Goal: Transaction & Acquisition: Purchase product/service

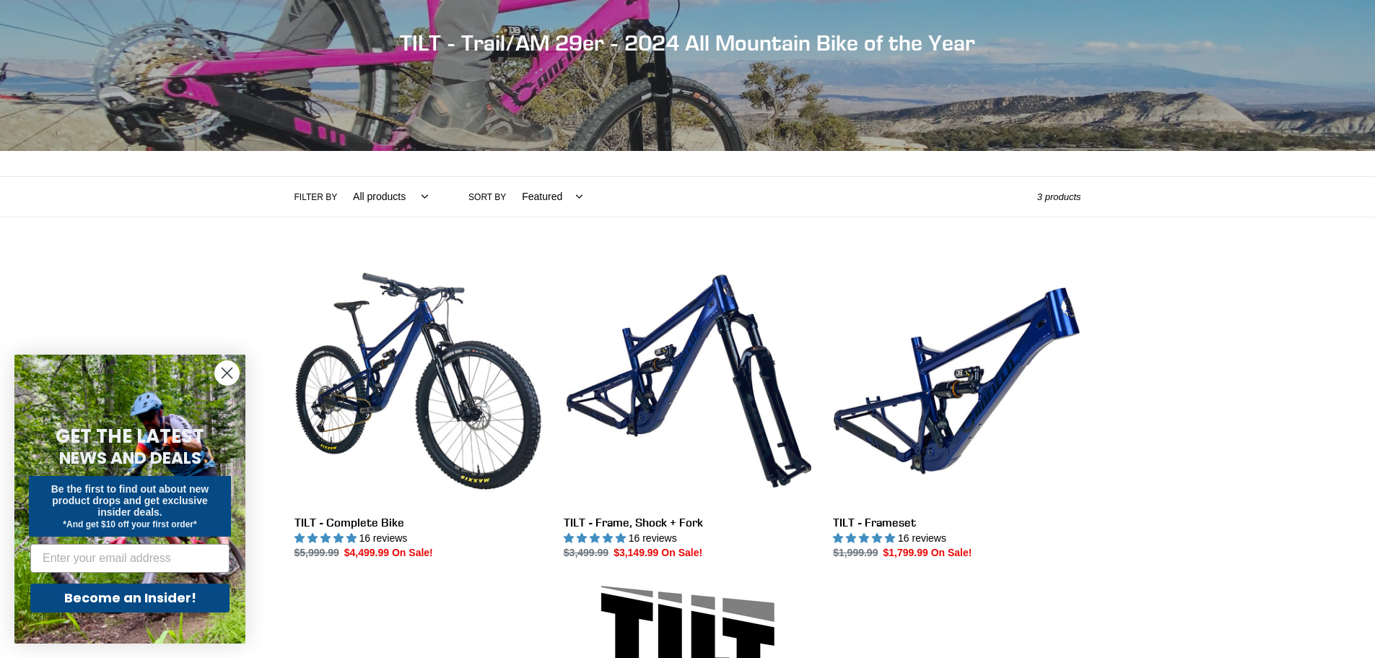
scroll to position [168, 0]
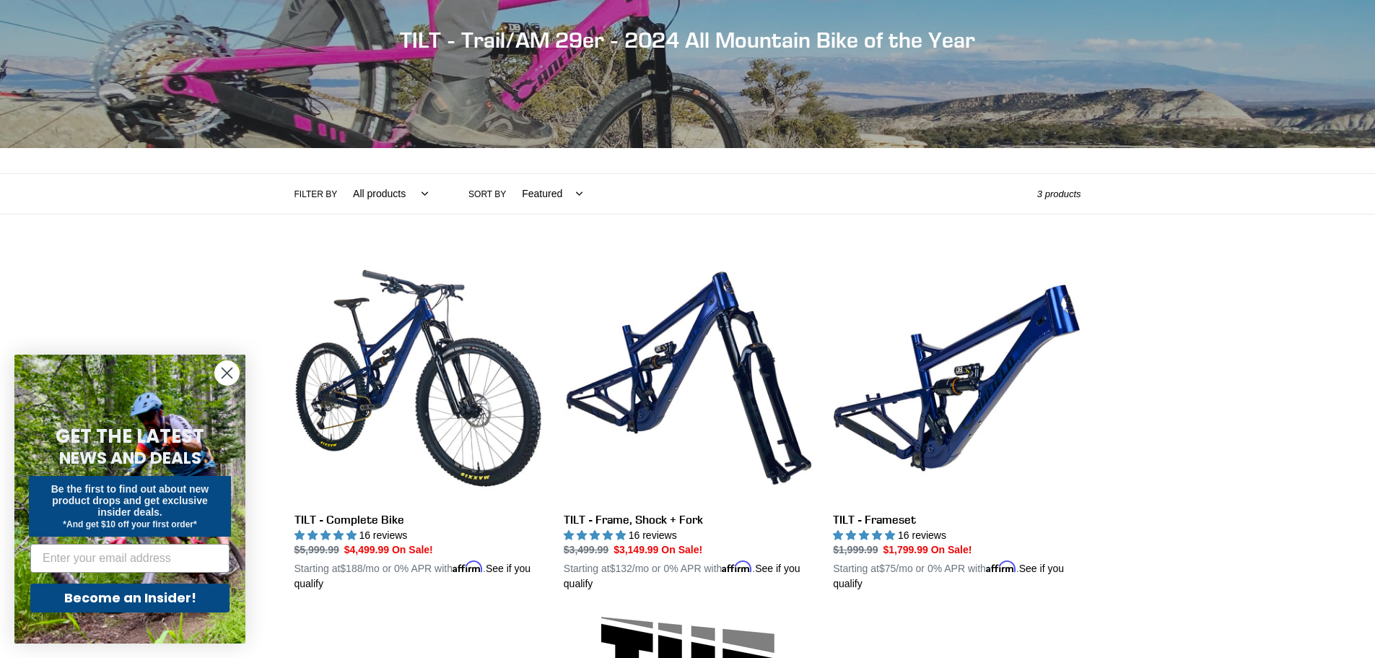
click at [230, 372] on circle "Close dialog" at bounding box center [227, 373] width 24 height 24
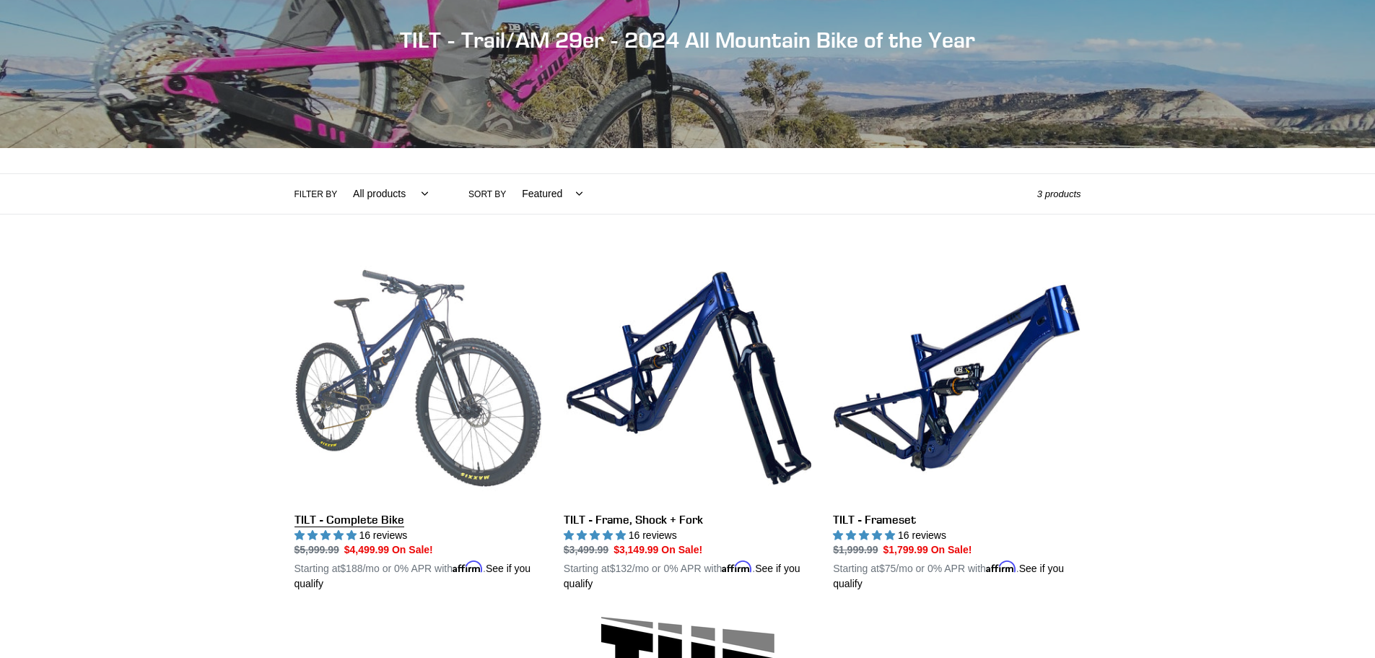
click at [371, 518] on link "TILT - Complete Bike" at bounding box center [418, 423] width 248 height 338
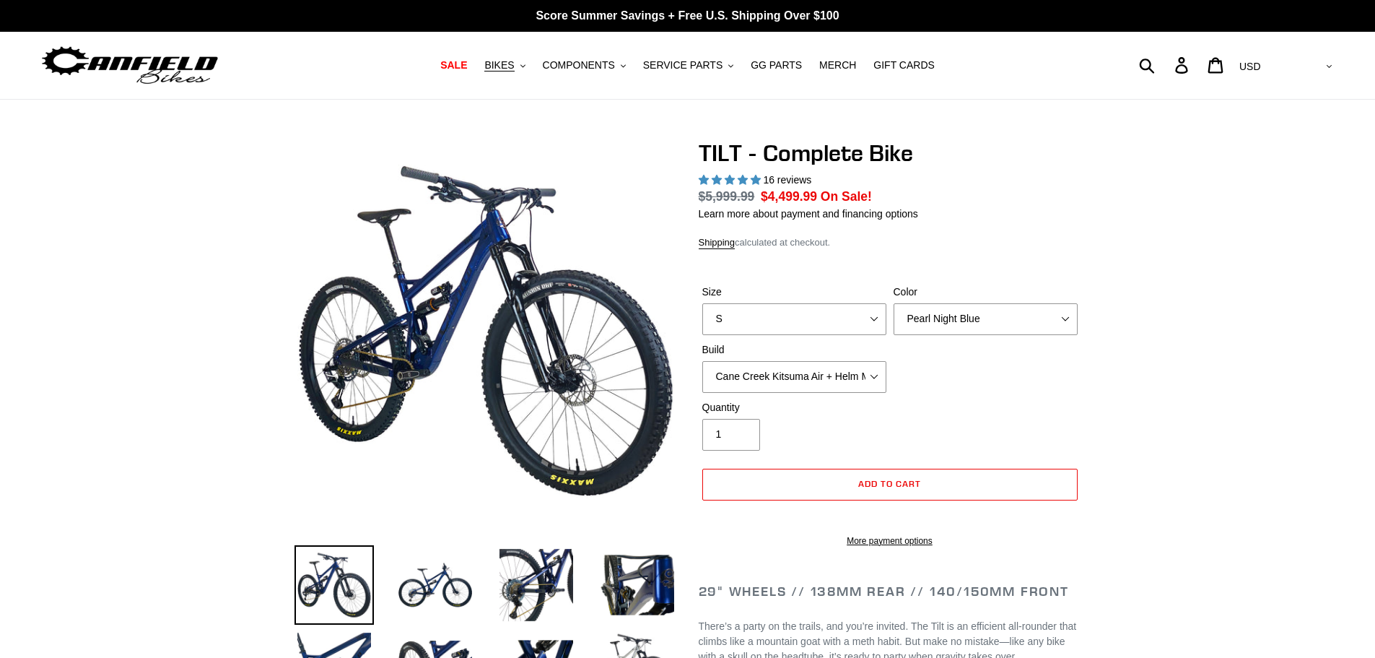
select select "highest-rating"
click at [764, 324] on select "S M L" at bounding box center [794, 319] width 184 height 32
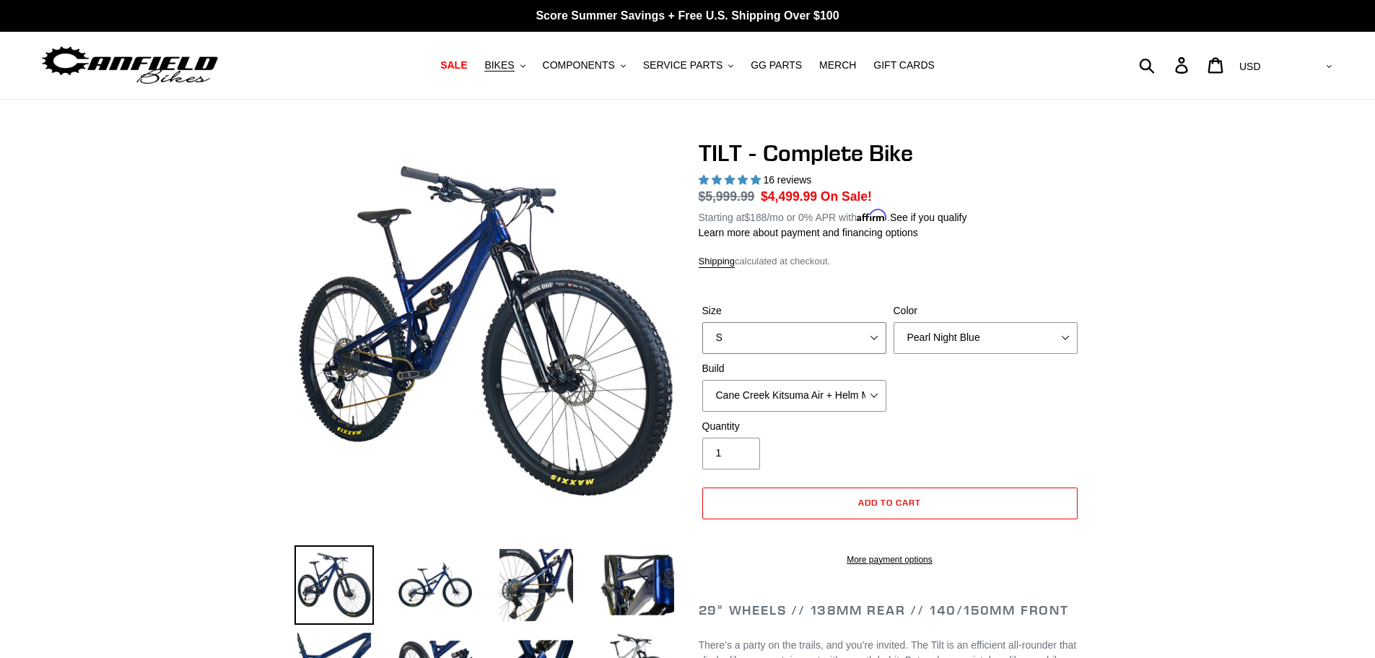
select select "M"
click at [702, 322] on select "S M L" at bounding box center [794, 338] width 184 height 32
click at [946, 343] on select "Pearl Night Blue Stealth Silver Raw" at bounding box center [986, 338] width 184 height 32
click at [894, 322] on select "Pearl Night Blue Stealth Silver Raw" at bounding box center [986, 338] width 184 height 32
click at [961, 340] on select "Pearl Night Blue Stealth Silver Raw" at bounding box center [986, 338] width 184 height 32
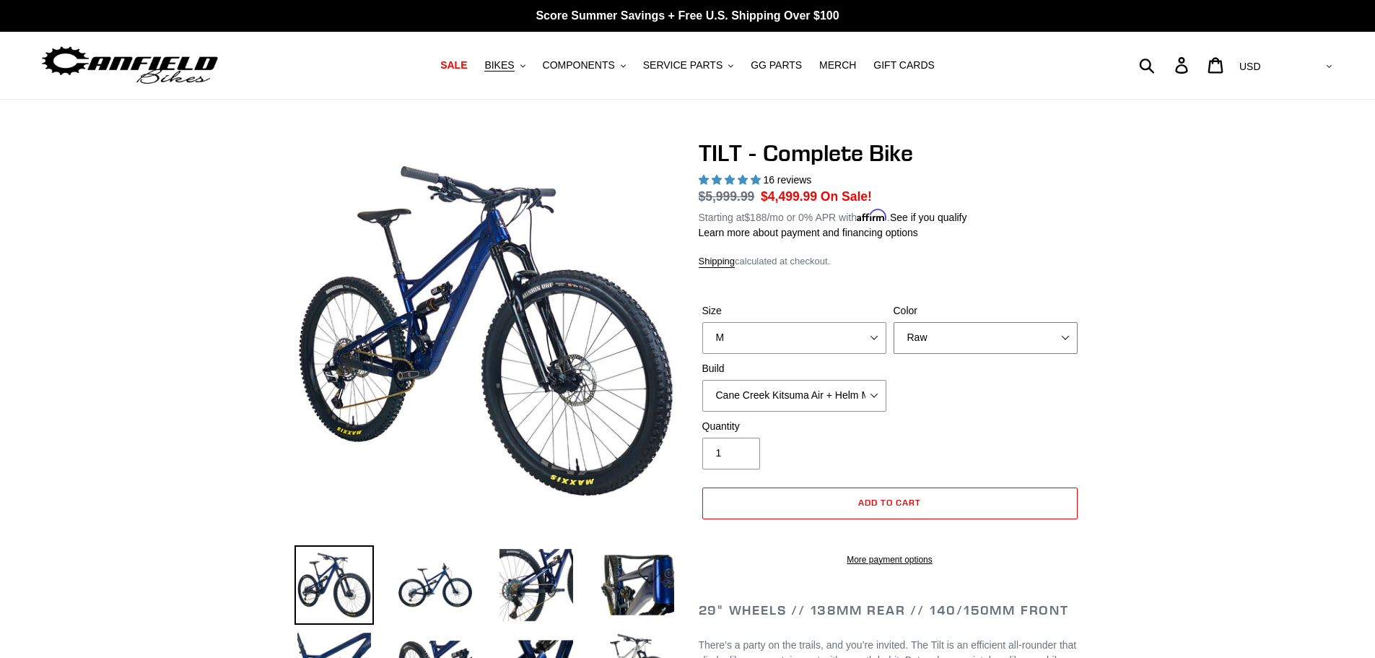
click at [894, 322] on select "Pearl Night Blue Stealth Silver Raw" at bounding box center [986, 338] width 184 height 32
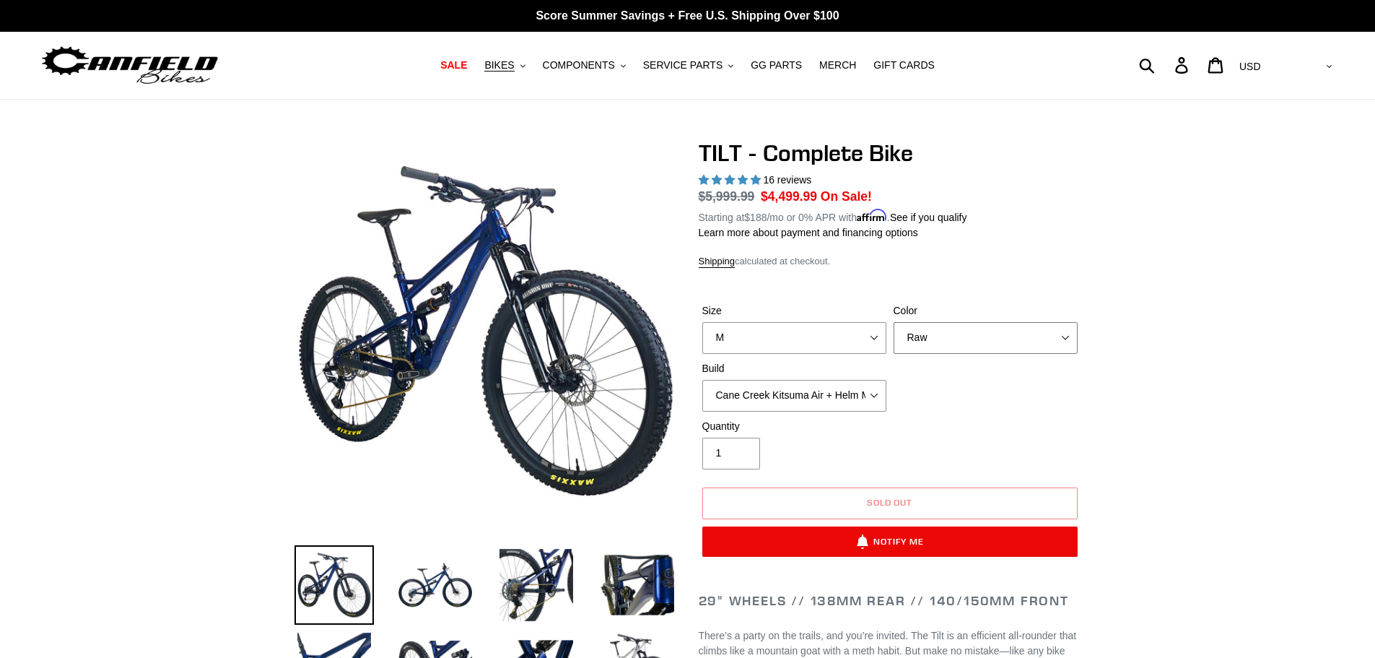
click at [949, 345] on select "Pearl Night Blue Stealth Silver Raw" at bounding box center [986, 338] width 184 height 32
select select "Pearl Night Blue"
click at [894, 322] on select "Pearl Night Blue Stealth Silver Raw" at bounding box center [986, 338] width 184 height 32
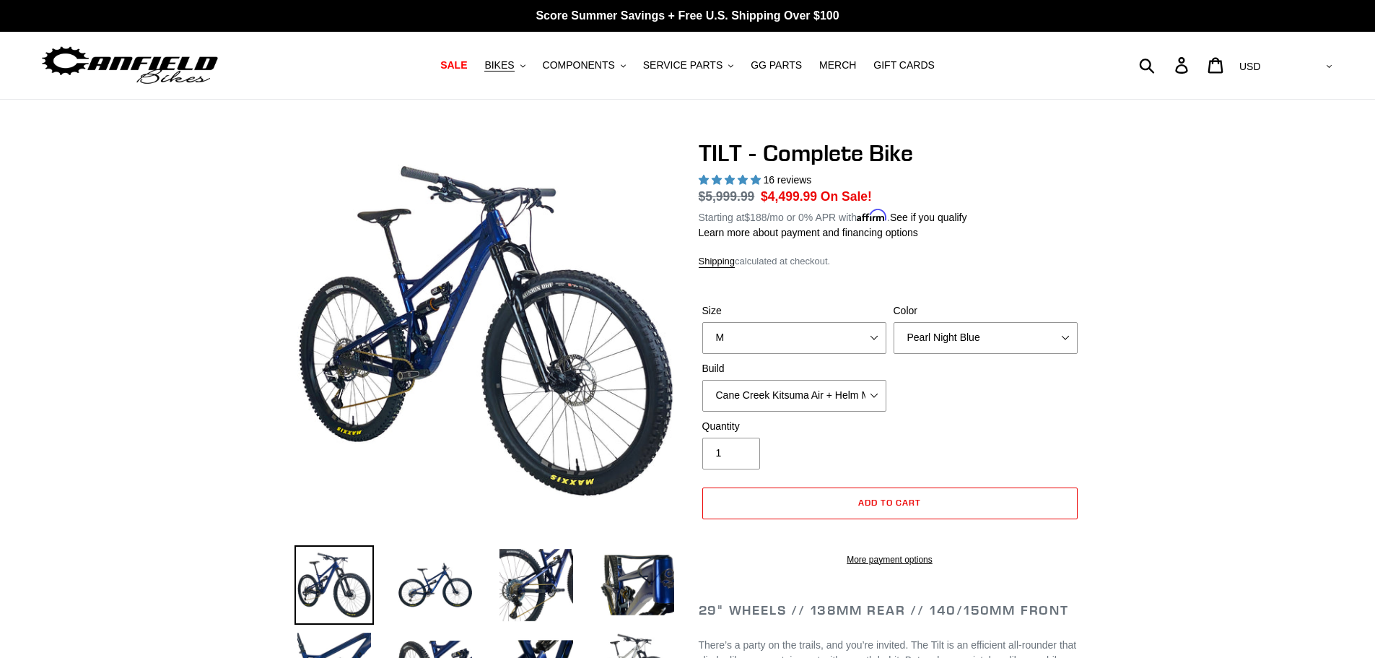
click at [873, 393] on select "Cane Creek Kitsuma Air + Helm MKII 140 + SRAM GX Cane Creek Kitsuma Air + Helm …" at bounding box center [794, 396] width 184 height 32
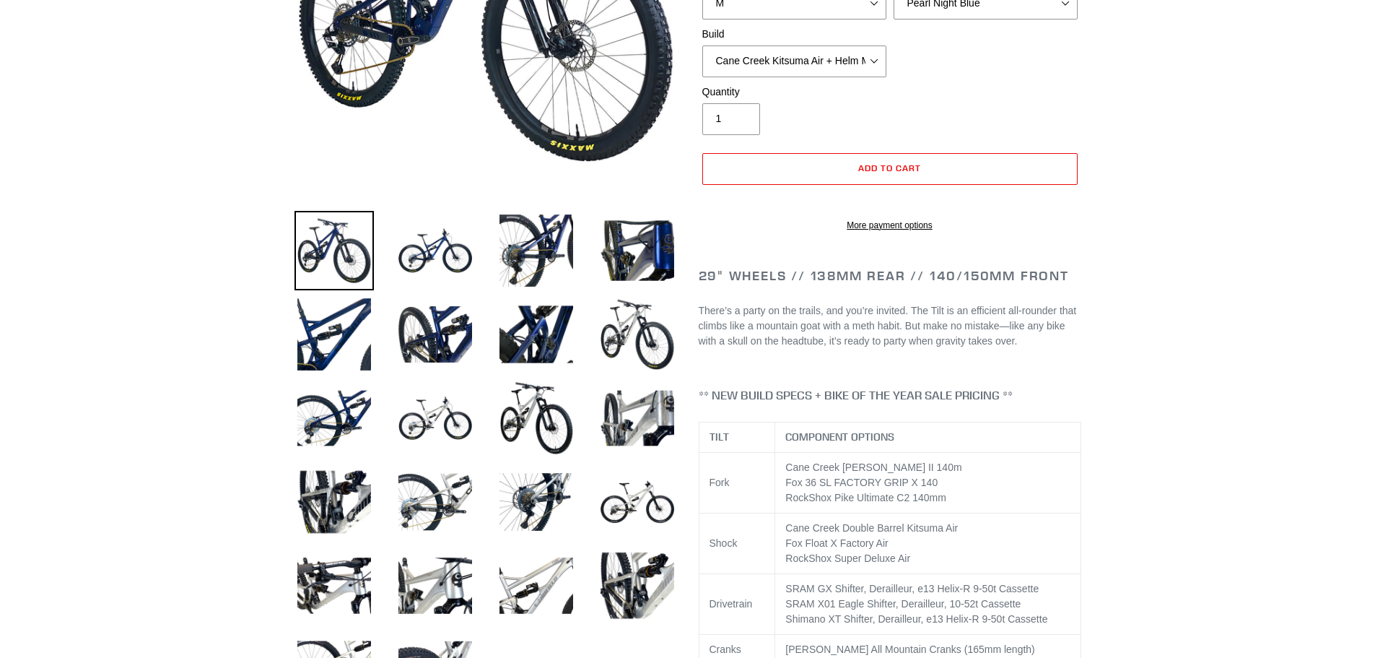
scroll to position [337, 0]
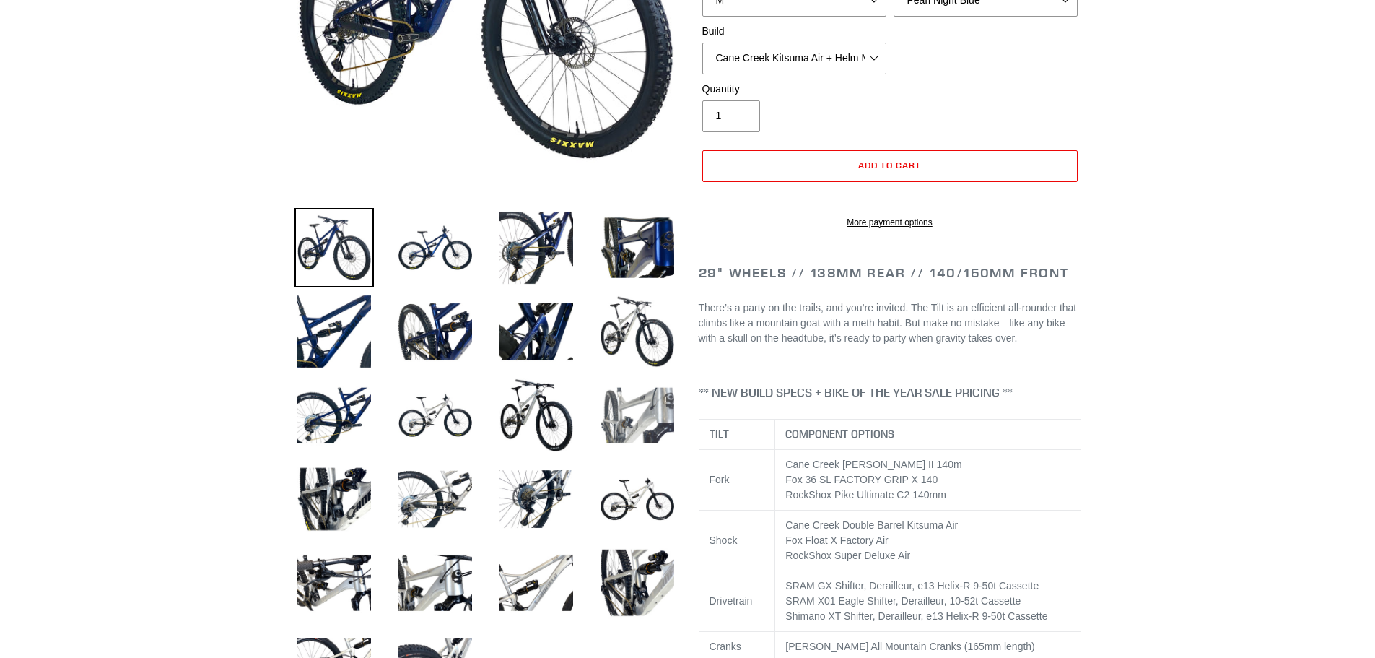
click at [624, 399] on img at bounding box center [637, 414] width 79 height 79
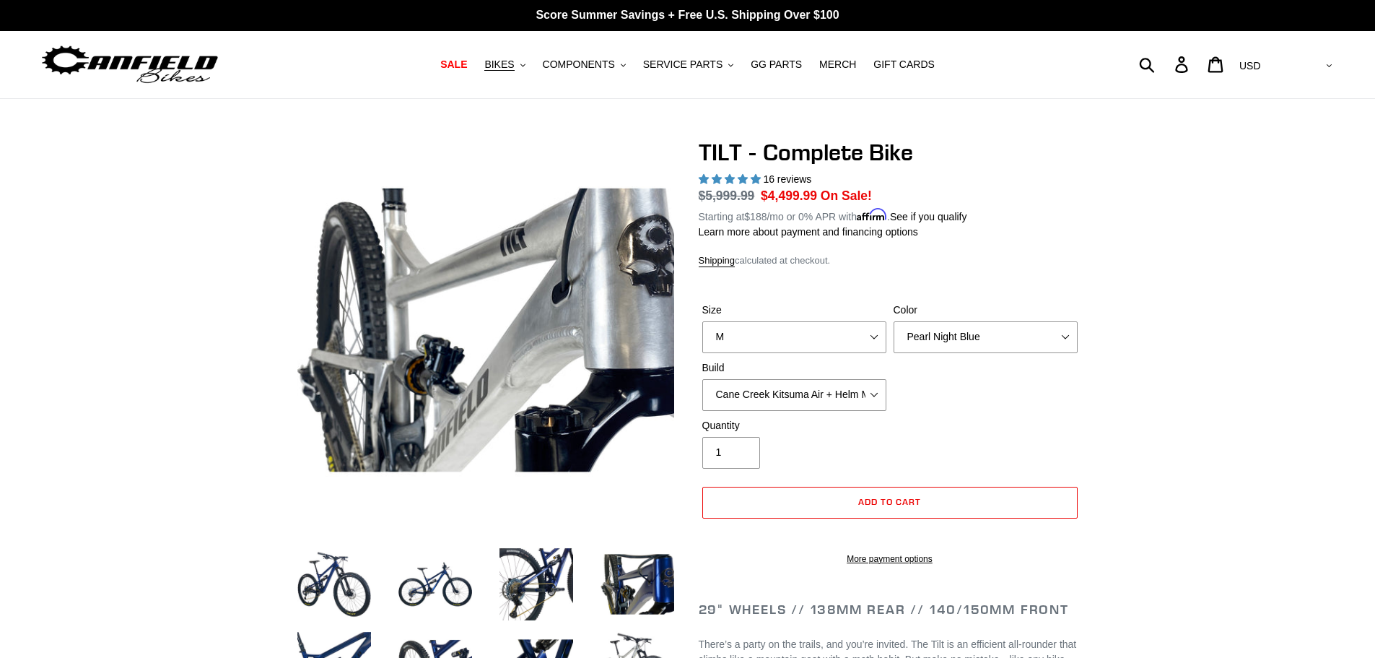
scroll to position [0, 0]
click at [548, 598] on img at bounding box center [536, 584] width 79 height 79
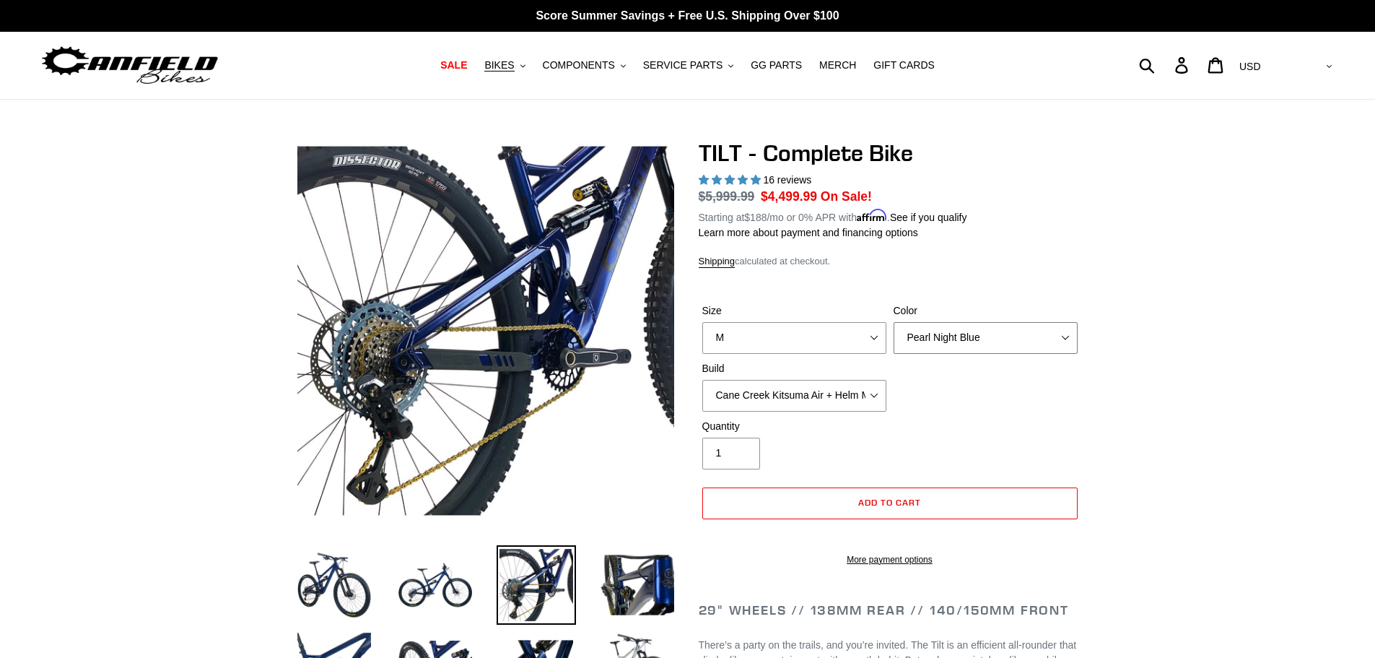
click at [1024, 336] on select "Pearl Night Blue Stealth Silver Raw" at bounding box center [986, 338] width 184 height 32
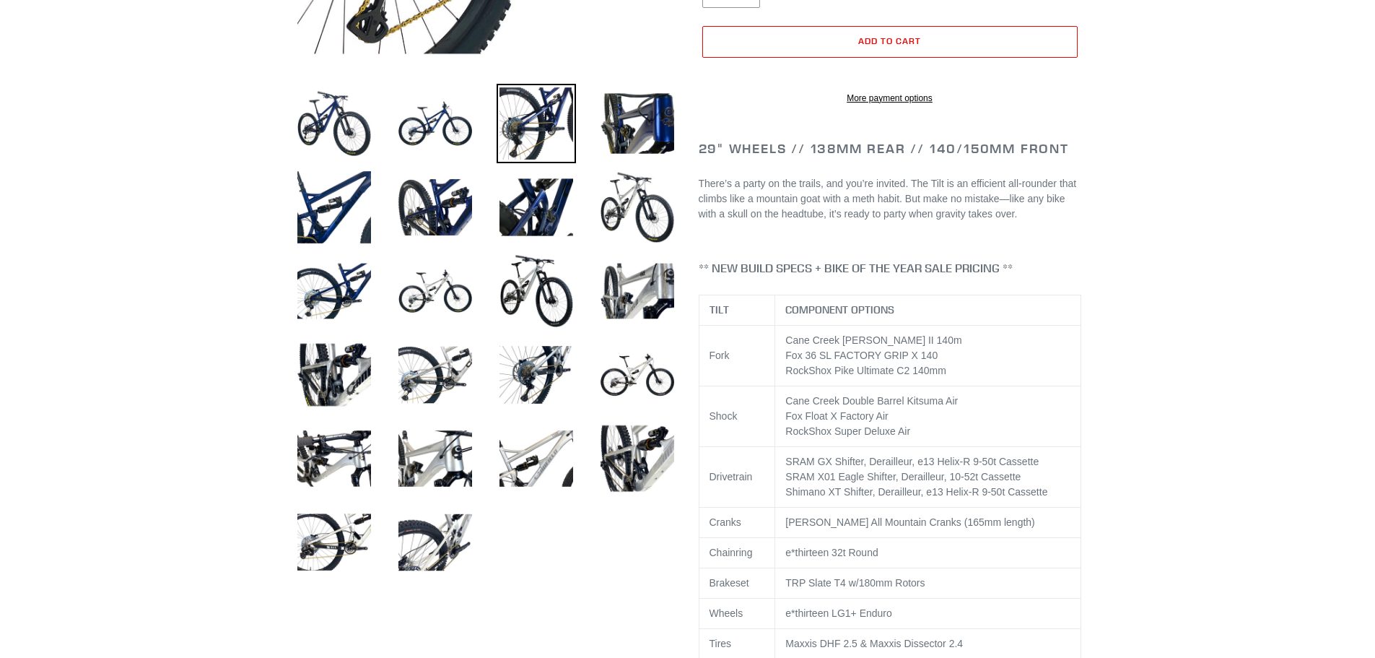
scroll to position [505, 0]
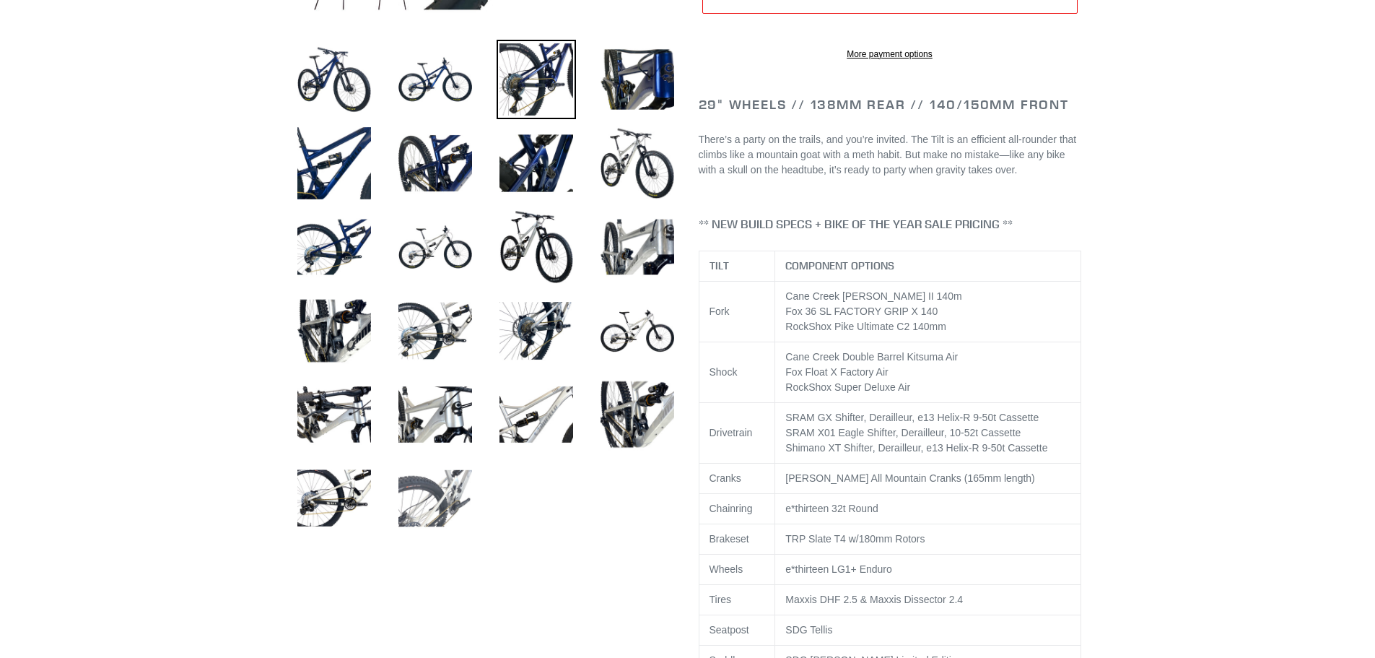
click at [458, 490] on img at bounding box center [435, 497] width 79 height 79
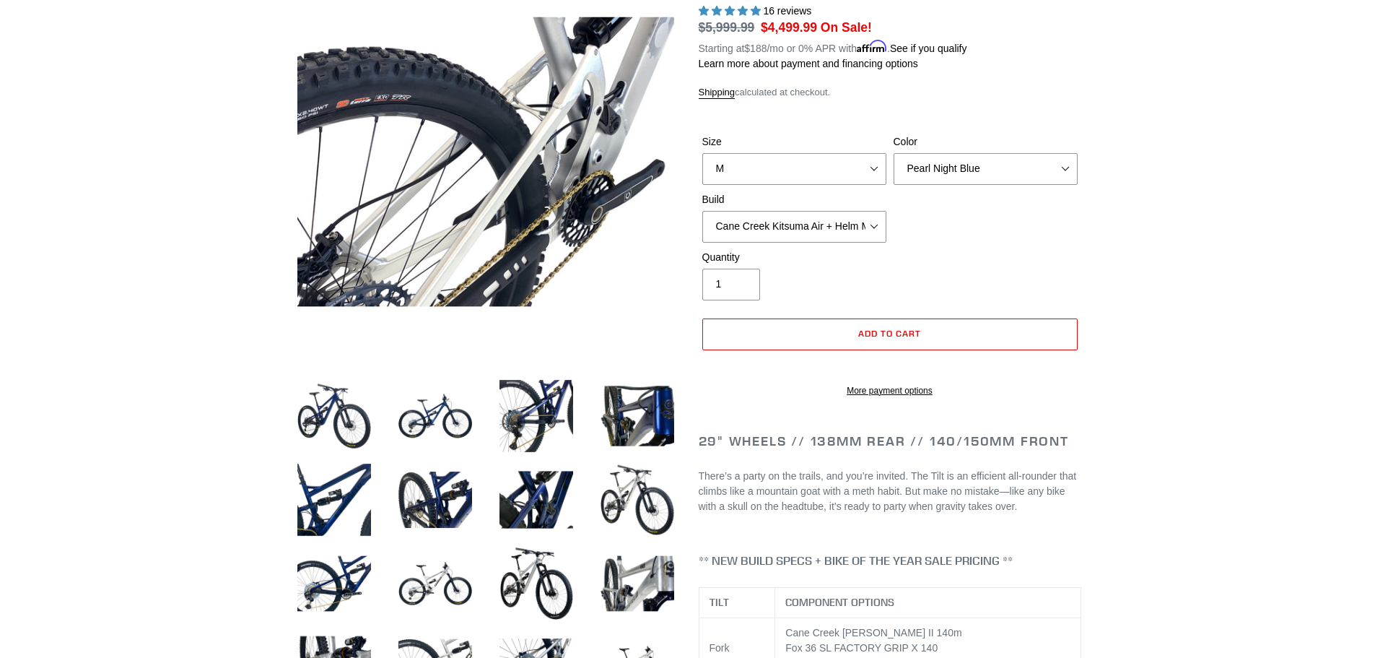
scroll to position [168, 0]
click at [437, 587] on img at bounding box center [435, 583] width 79 height 79
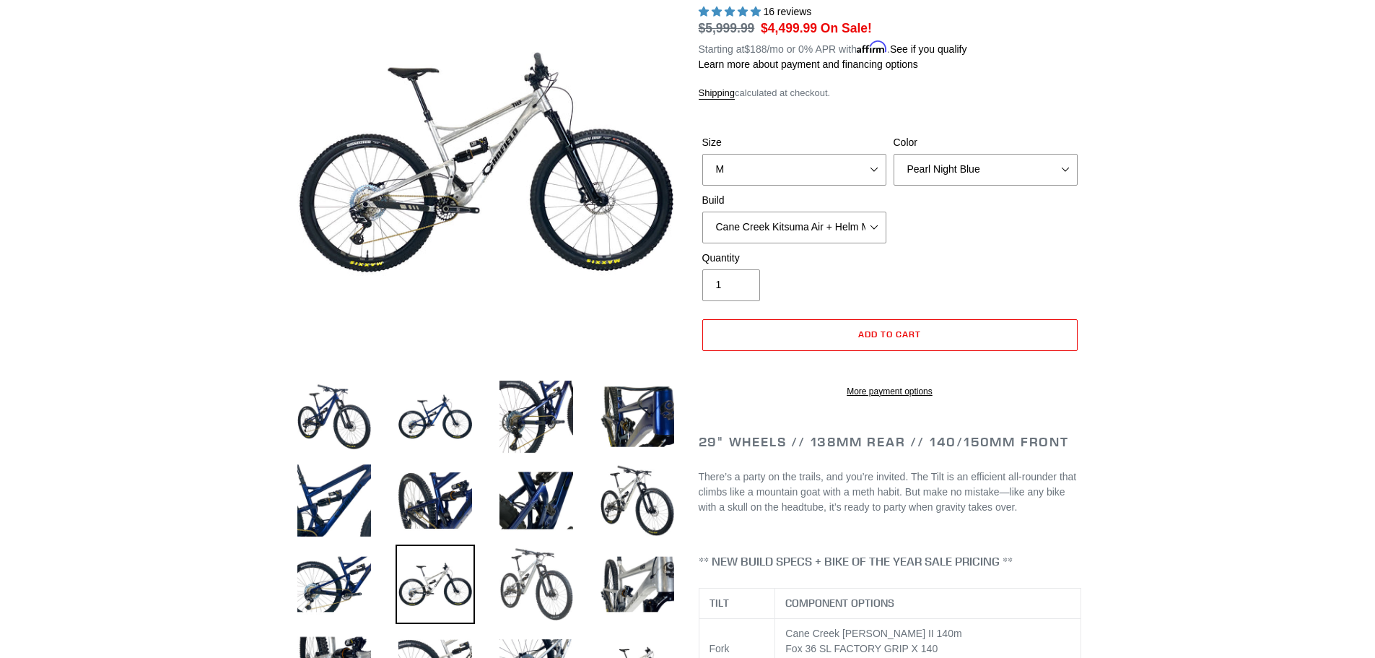
click at [504, 578] on img at bounding box center [536, 583] width 79 height 79
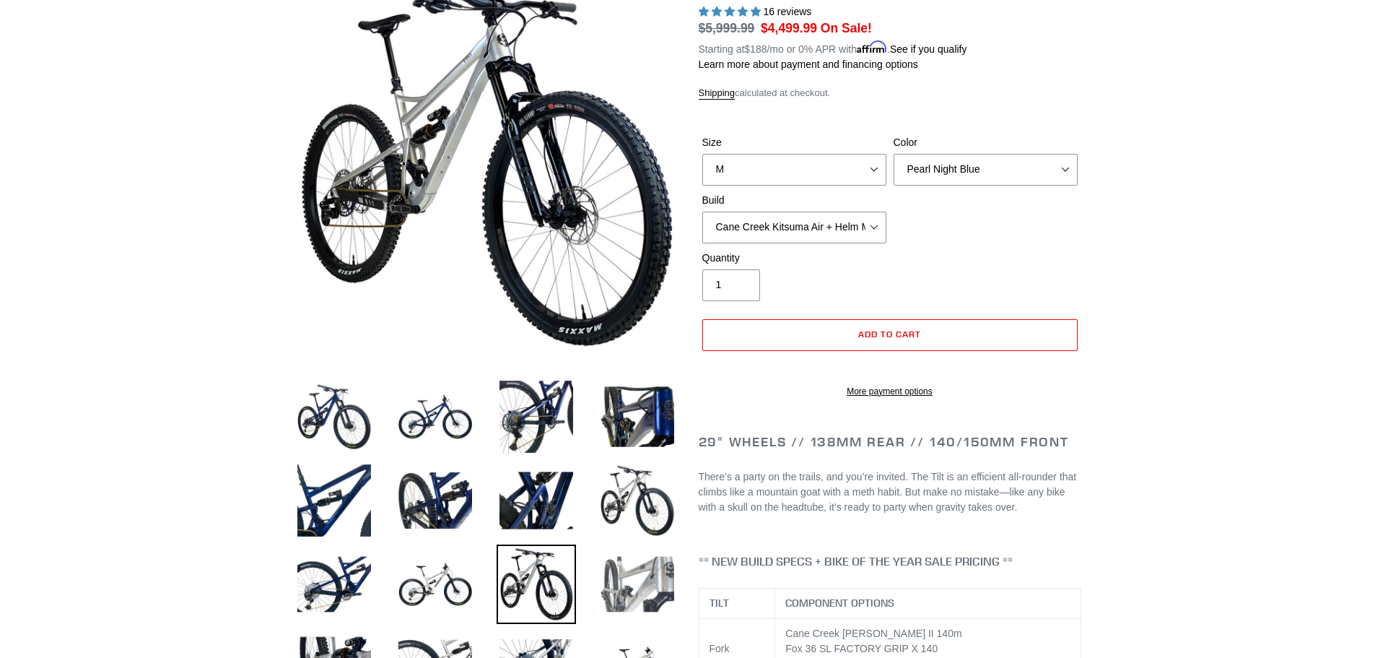
click at [608, 575] on img at bounding box center [637, 583] width 79 height 79
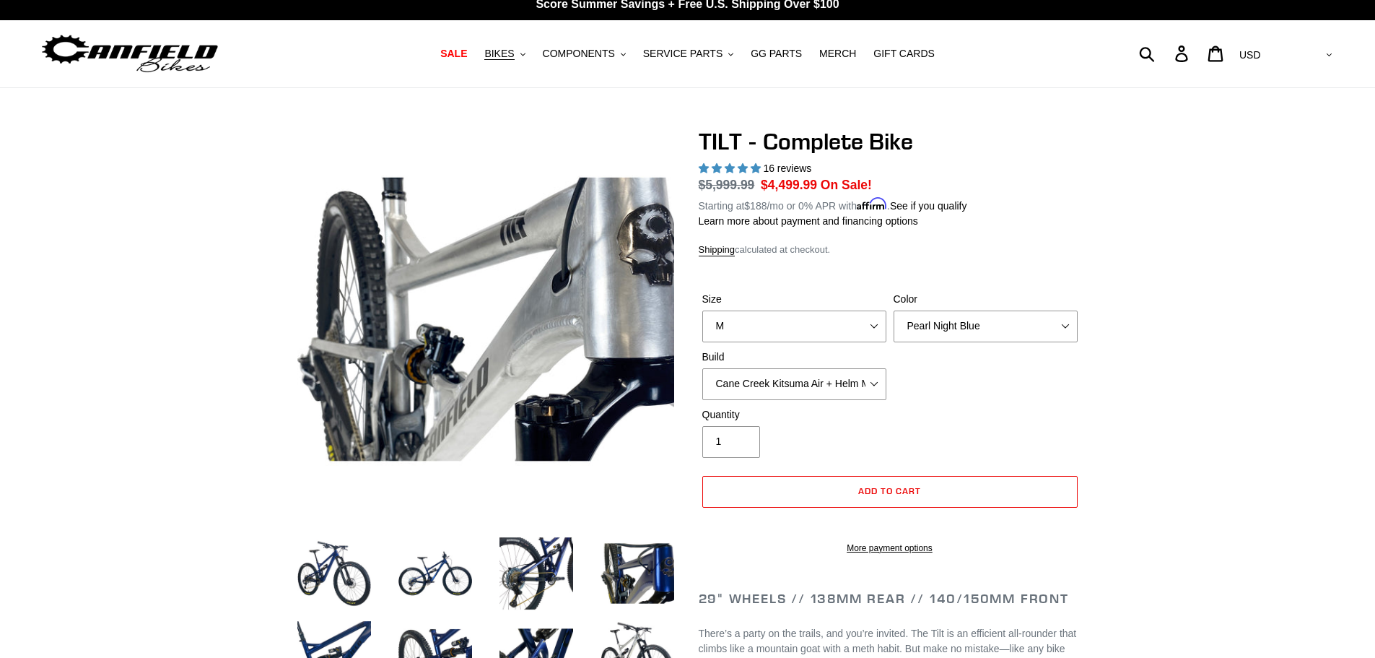
scroll to position [0, 0]
